Goal: Task Accomplishment & Management: Use online tool/utility

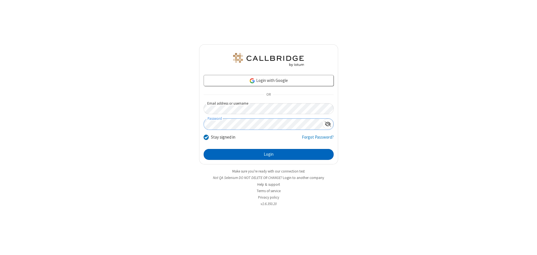
click at [268, 154] on button "Login" at bounding box center [269, 154] width 130 height 11
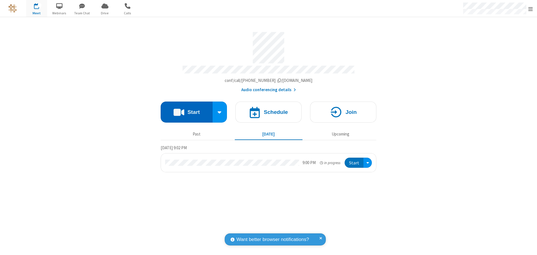
click at [186, 110] on button "Start" at bounding box center [187, 112] width 52 height 21
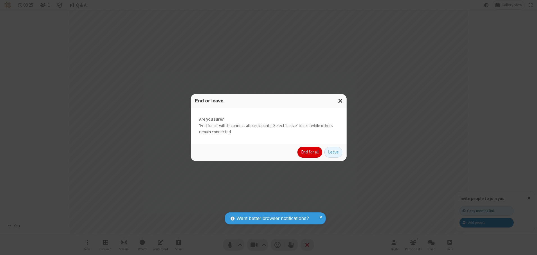
click at [310, 152] on button "End for all" at bounding box center [309, 152] width 25 height 11
